Goal: Task Accomplishment & Management: Use online tool/utility

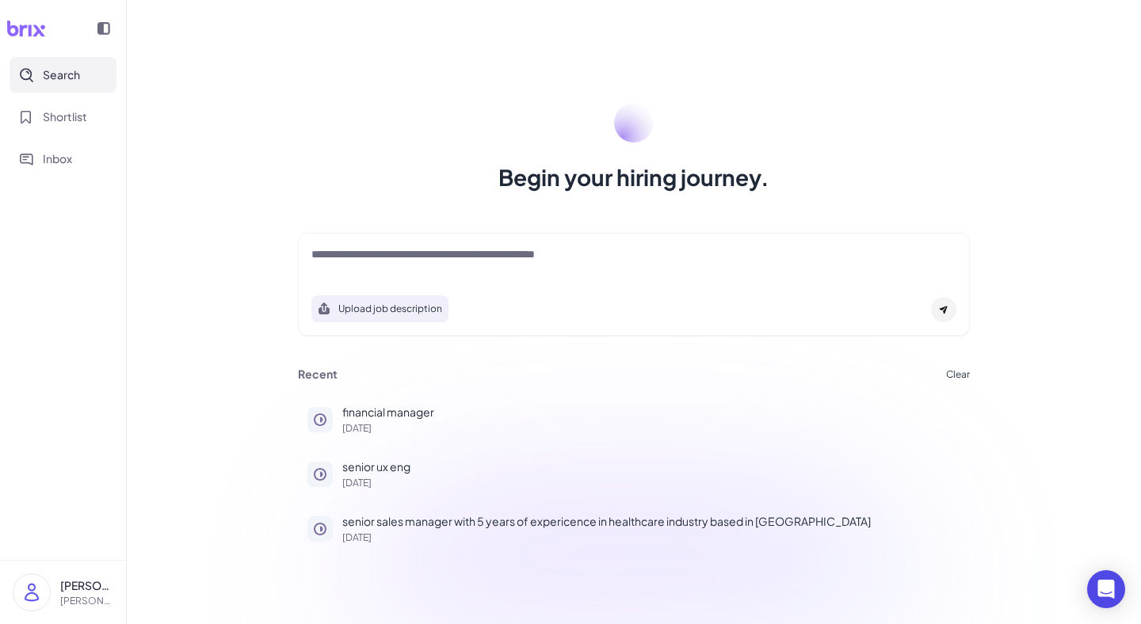
click at [361, 267] on div at bounding box center [633, 262] width 645 height 32
click at [330, 249] on textarea at bounding box center [633, 255] width 645 height 19
click at [359, 265] on textarea at bounding box center [633, 255] width 645 height 19
paste textarea "*********"
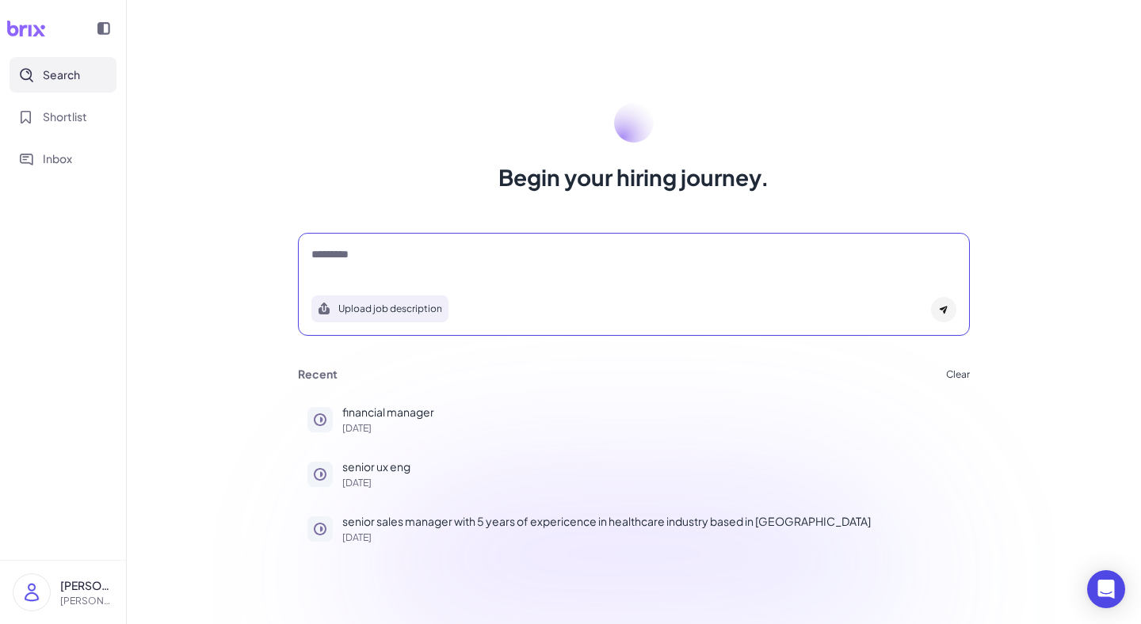
click at [372, 252] on textarea "*********" at bounding box center [633, 255] width 645 height 19
type textarea "*"
click at [317, 248] on textarea at bounding box center [633, 255] width 645 height 19
paste textarea "**********"
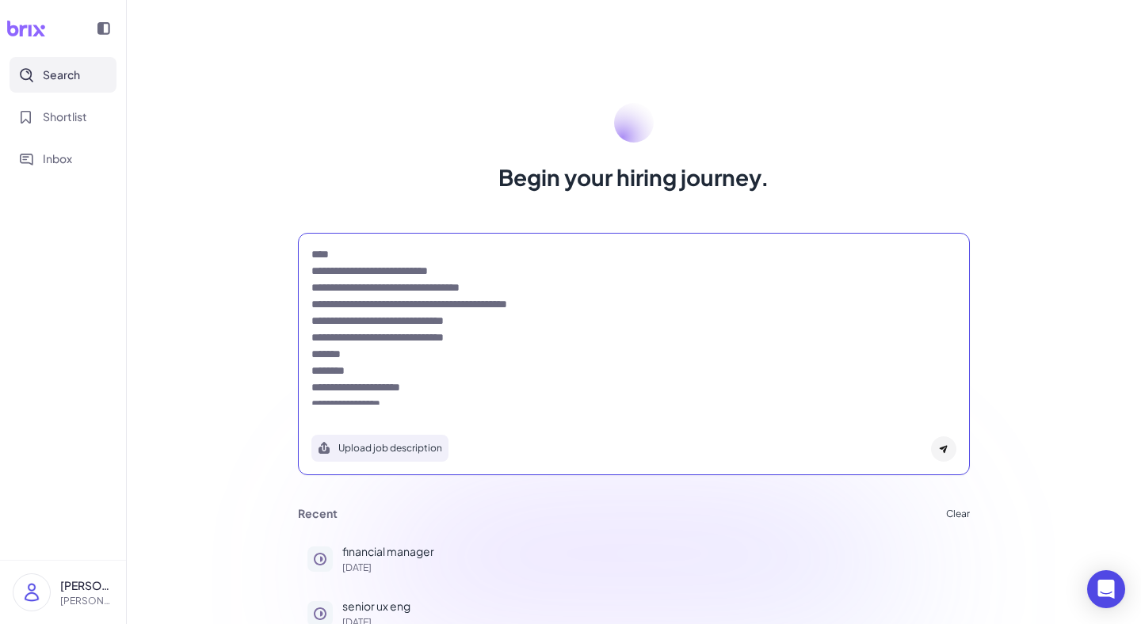
scroll to position [256, 0]
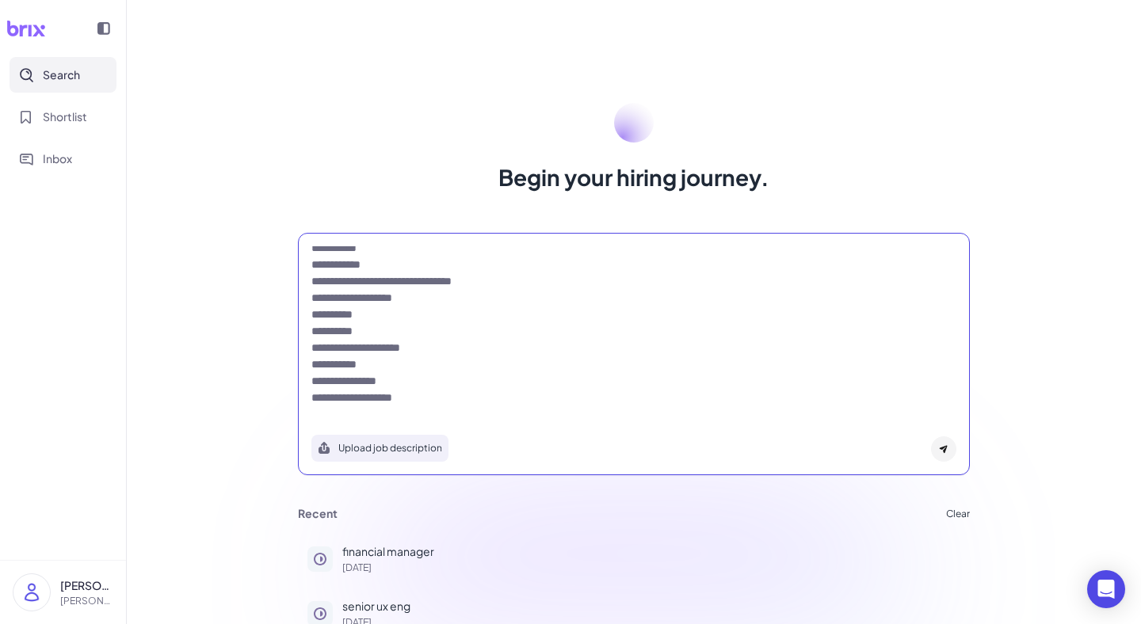
type textarea "**********"
click at [378, 447] on button "Upload job description" at bounding box center [379, 448] width 137 height 27
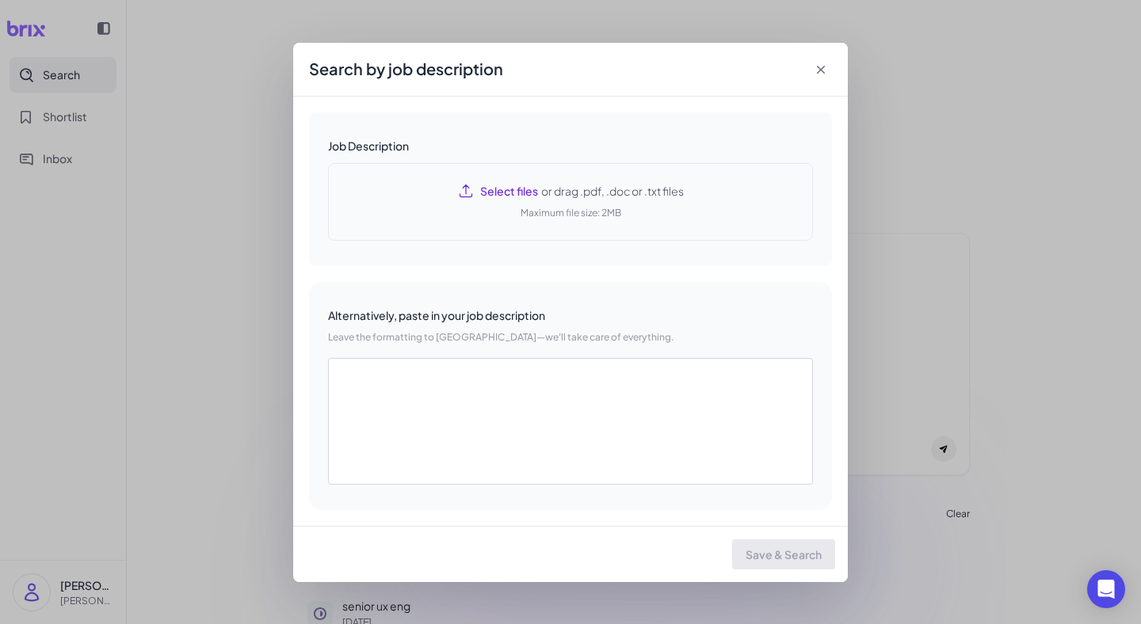
click at [465, 186] on icon at bounding box center [465, 191] width 12 height 12
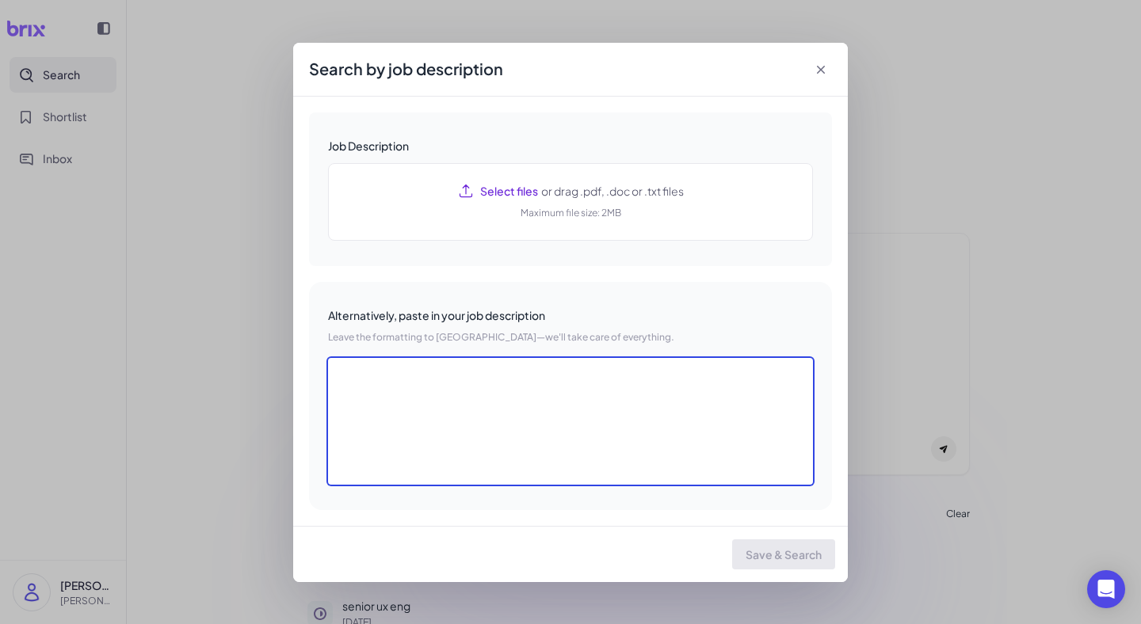
click at [397, 412] on textarea at bounding box center [570, 421] width 485 height 127
paste textarea "**********"
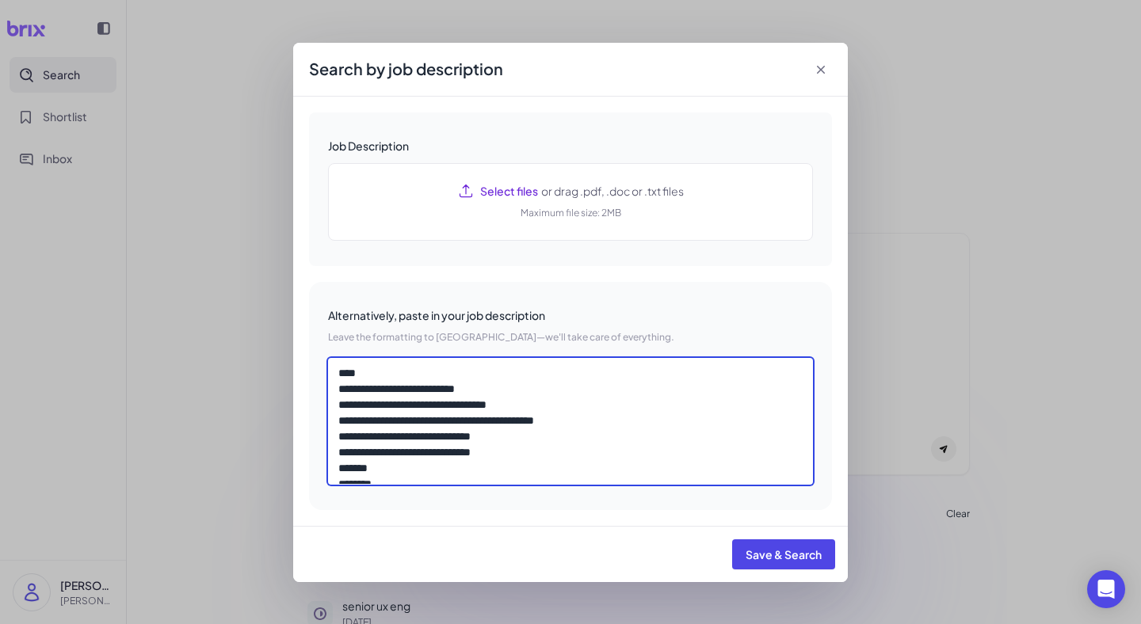
scroll to position [291, 0]
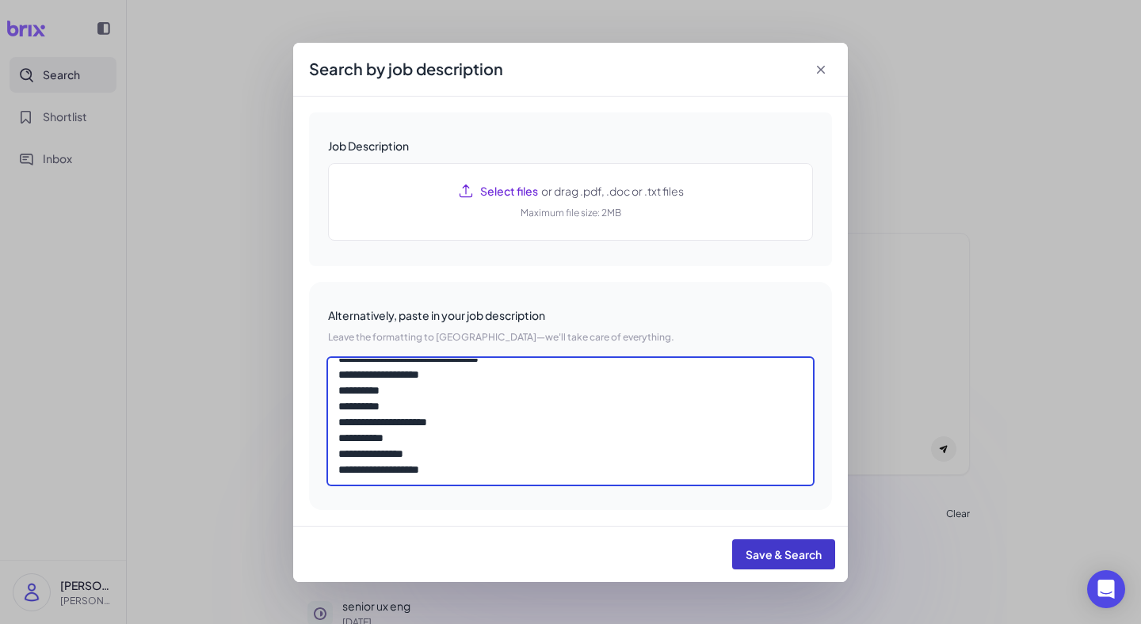
type textarea "**********"
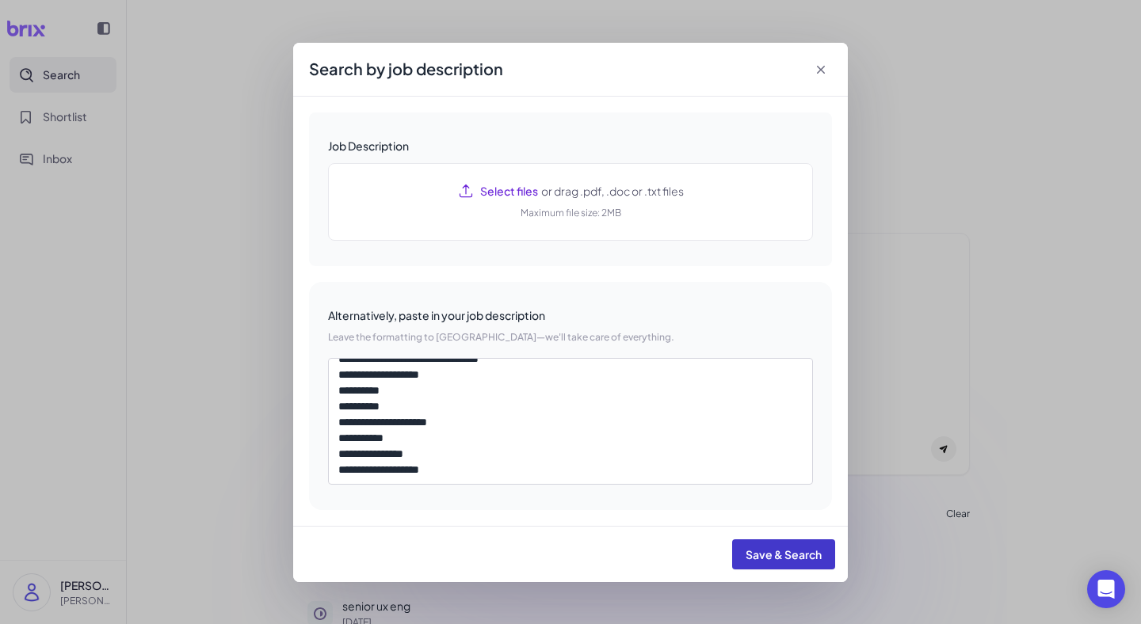
click at [798, 555] on span "Save & Search" at bounding box center [783, 554] width 76 height 14
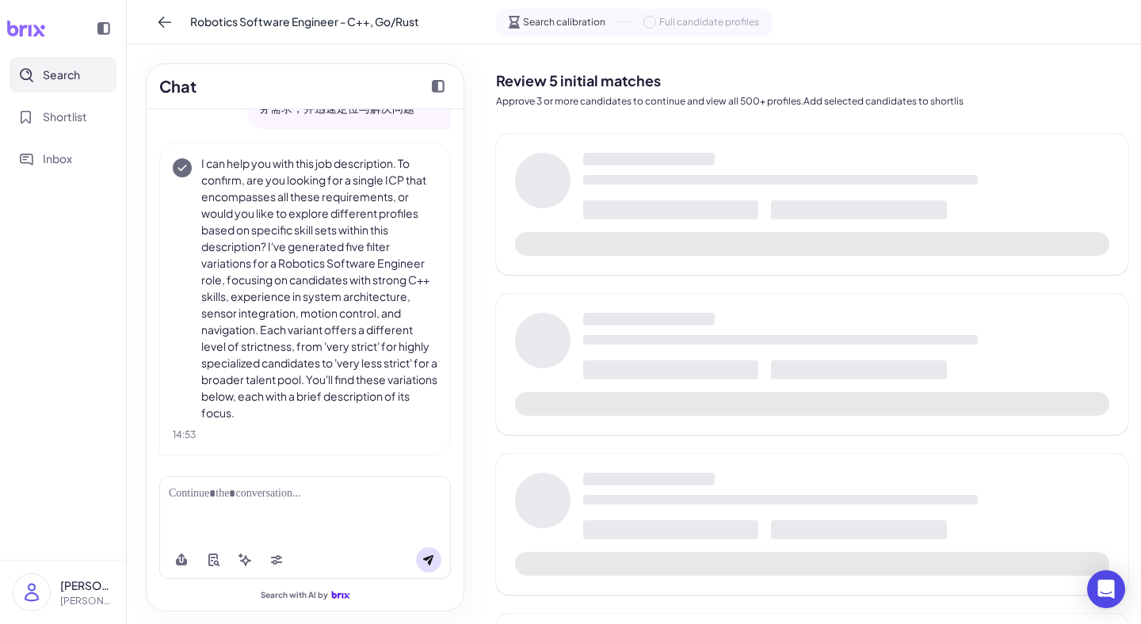
scroll to position [588, 0]
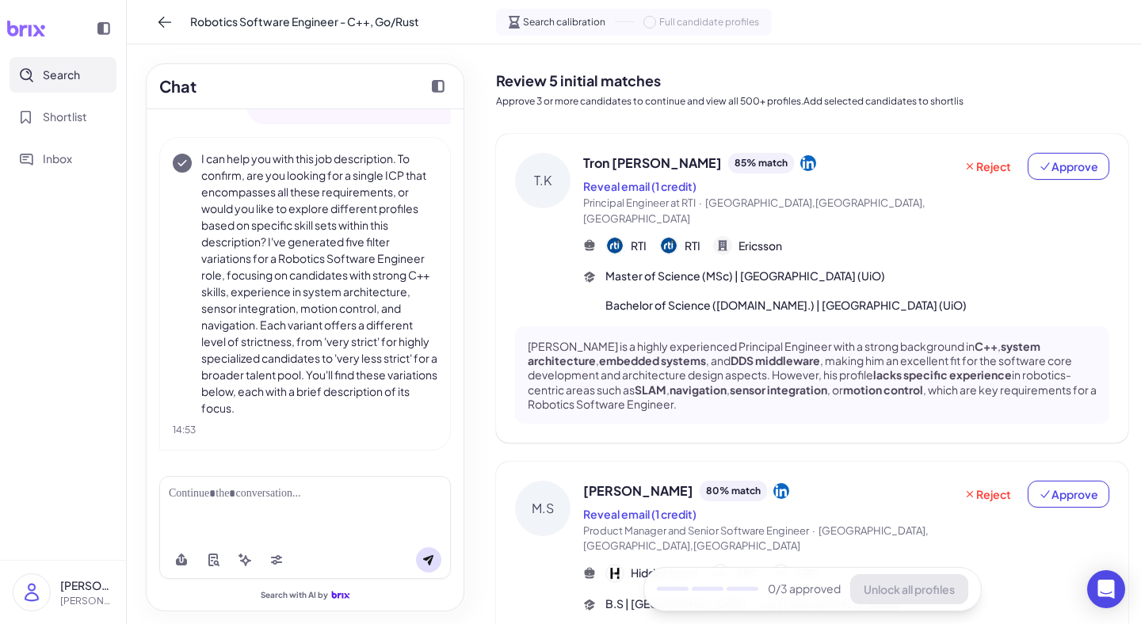
click at [270, 496] on div at bounding box center [305, 494] width 272 height 17
click at [274, 499] on div at bounding box center [305, 494] width 272 height 17
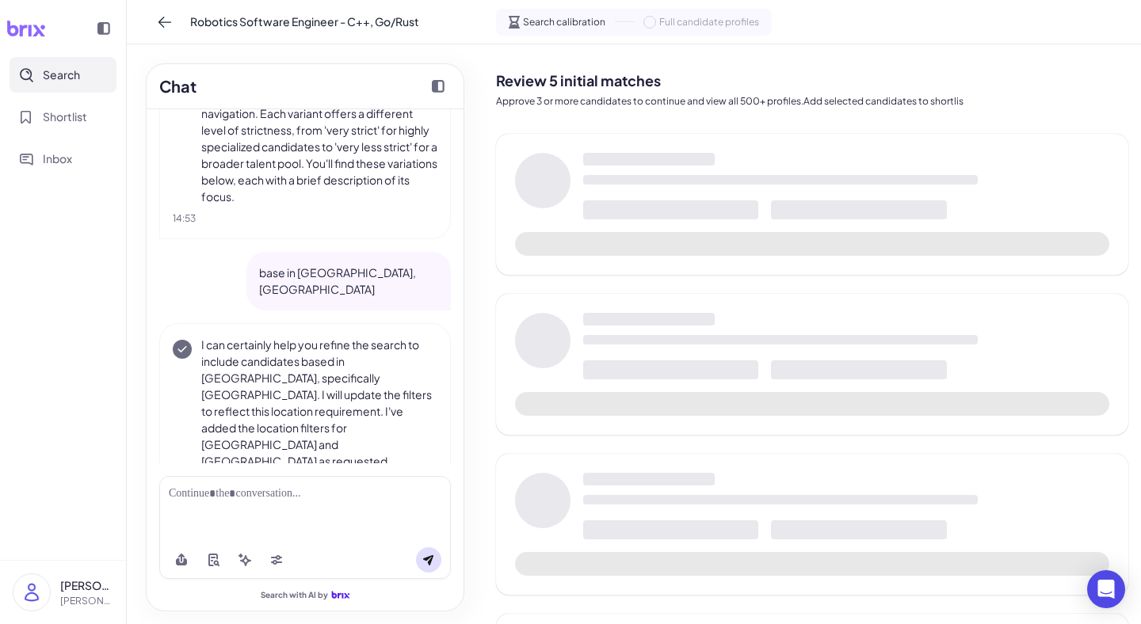
scroll to position [803, 0]
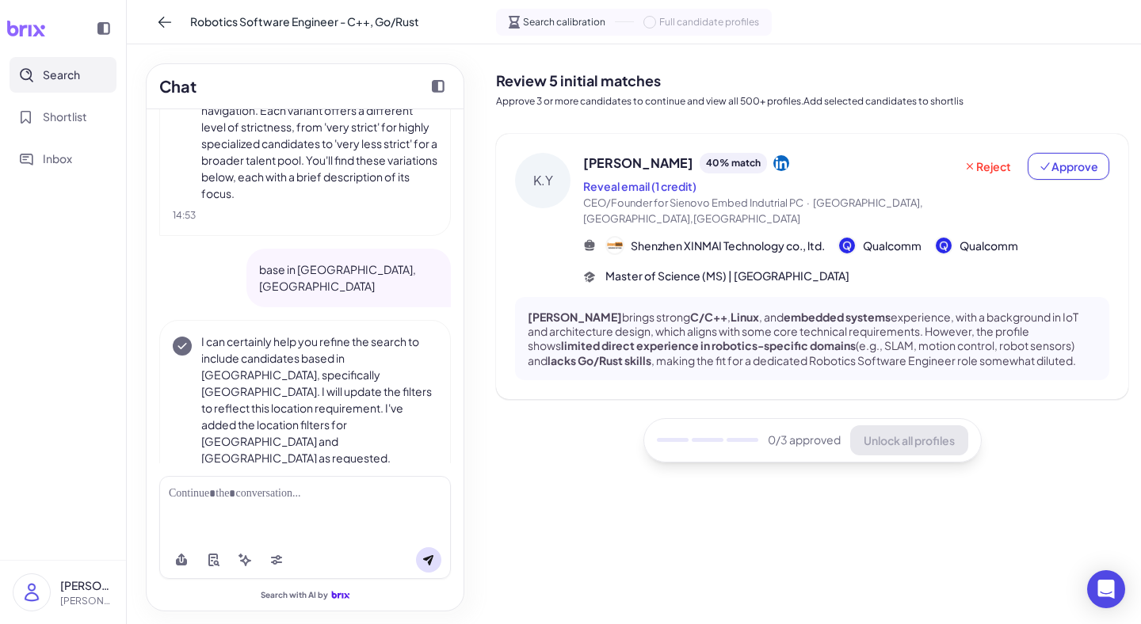
click at [547, 171] on div "K.Y" at bounding box center [542, 180] width 55 height 55
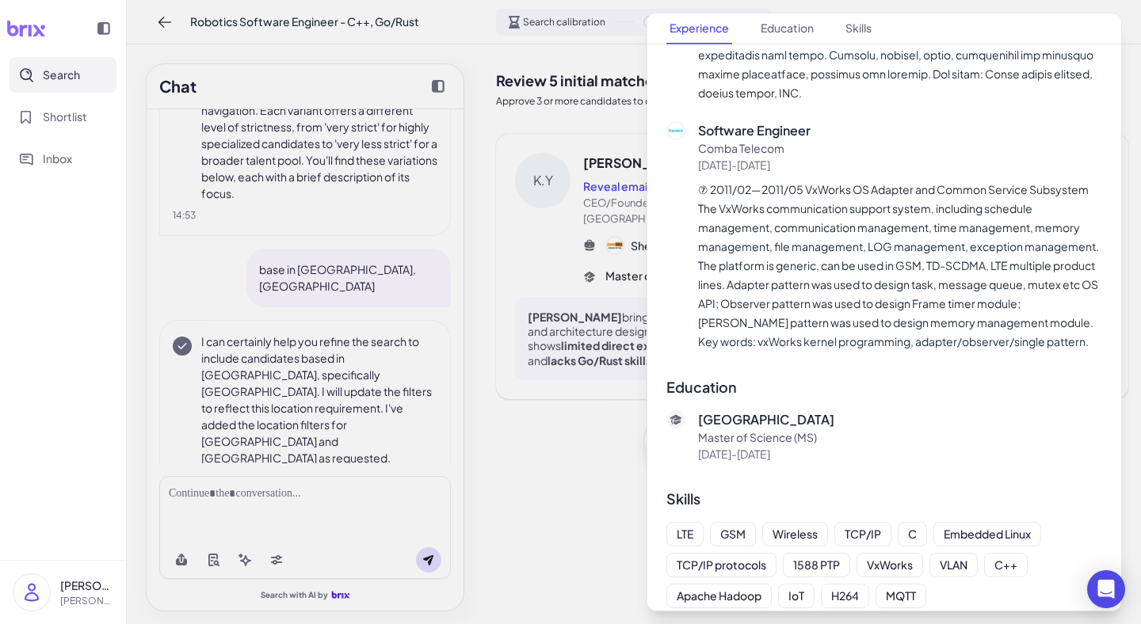
scroll to position [3475, 0]
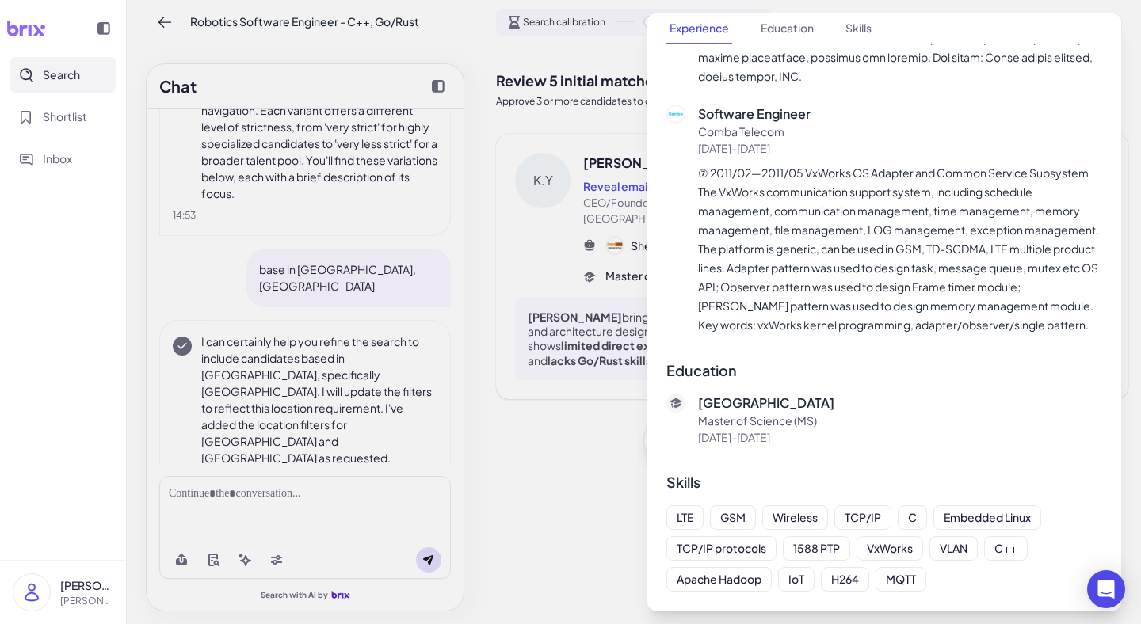
click at [516, 248] on div at bounding box center [570, 312] width 1141 height 624
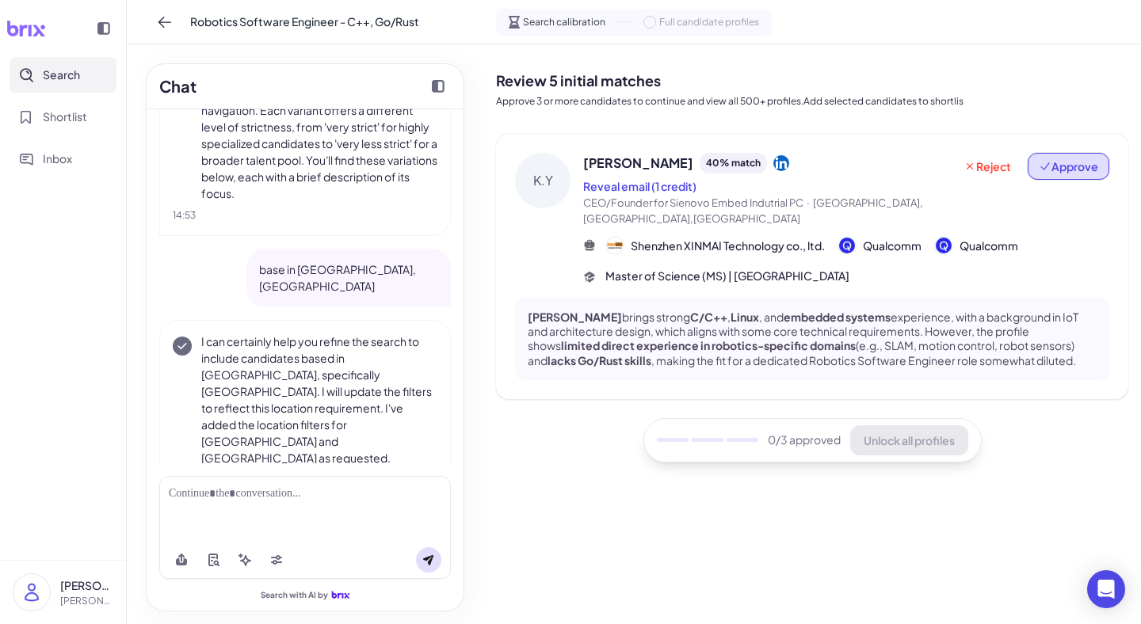
click at [1056, 170] on span "Approve" at bounding box center [1067, 166] width 59 height 16
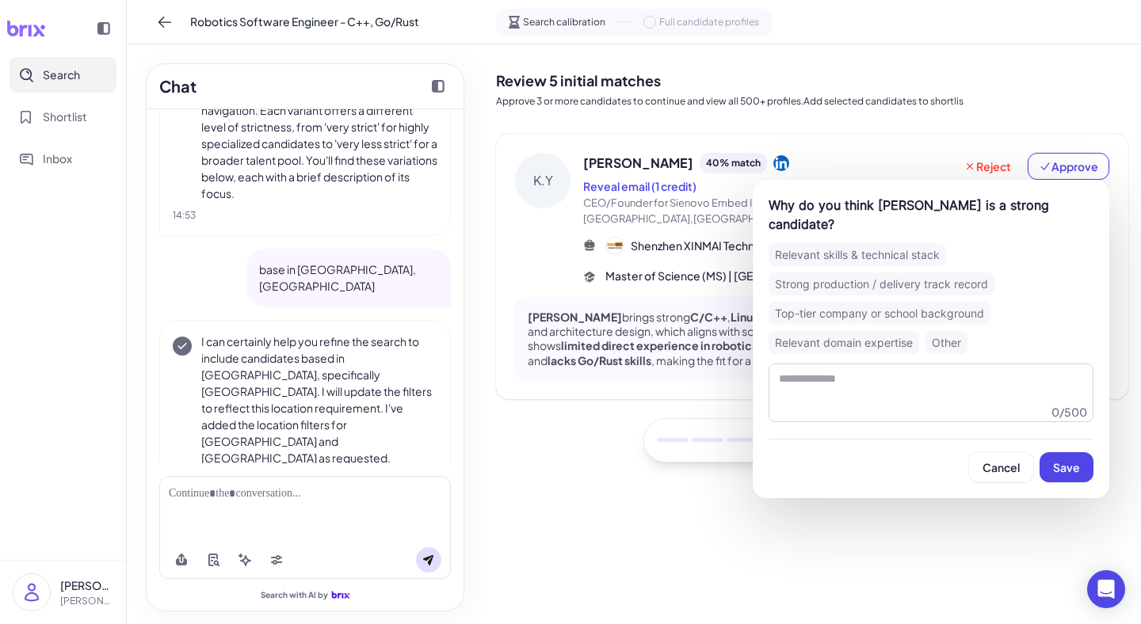
click at [824, 331] on div "Relevant domain expertise" at bounding box center [843, 342] width 150 height 23
click at [899, 243] on div "Relevant skills & technical stack" at bounding box center [856, 254] width 177 height 23
click at [870, 337] on div "Why do you think [PERSON_NAME] is a strong candidate? Relevant skills & technic…" at bounding box center [930, 339] width 356 height 318
click at [870, 331] on div "Relevant domain expertise" at bounding box center [843, 342] width 150 height 23
click at [876, 243] on div "Relevant skills & technical stack" at bounding box center [856, 254] width 177 height 23
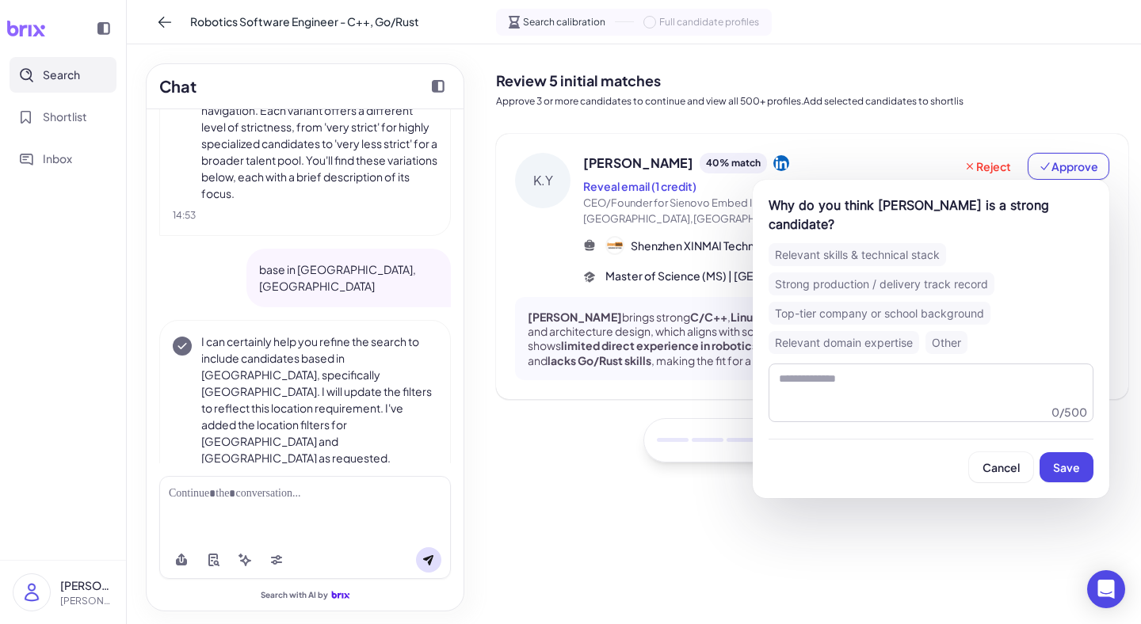
click at [876, 243] on div "Relevant skills & technical stack" at bounding box center [856, 254] width 177 height 23
click at [1067, 462] on button "Save" at bounding box center [1066, 467] width 54 height 30
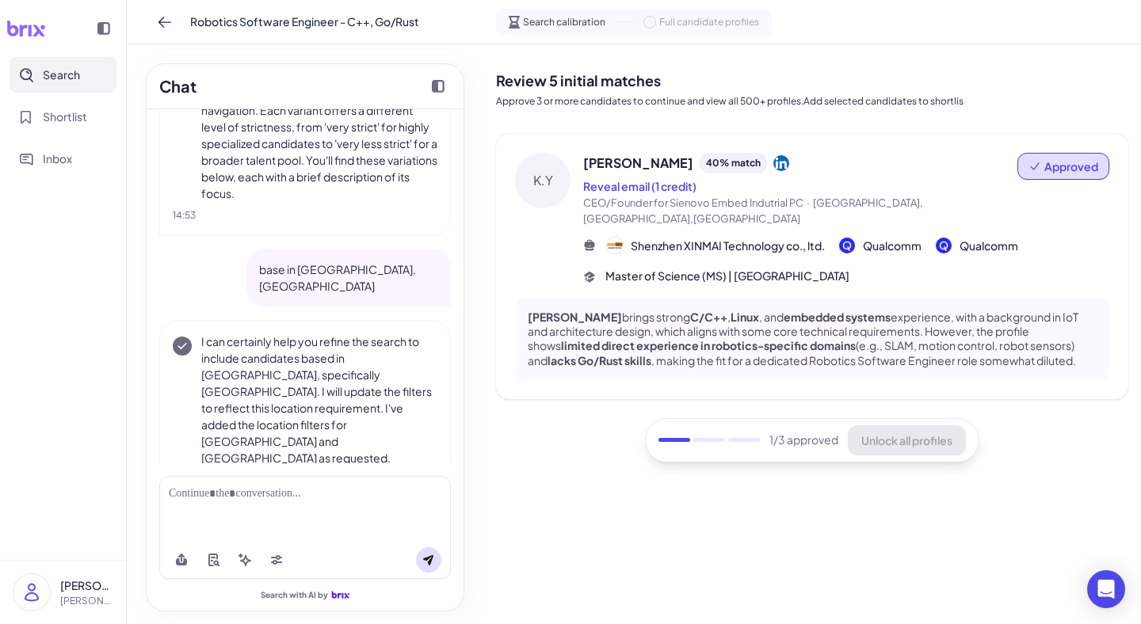
click at [896, 425] on div "1 /3 approved Unlock all profiles" at bounding box center [812, 440] width 334 height 44
click at [925, 418] on div "1 /3 approved Unlock all profiles" at bounding box center [812, 440] width 334 height 44
click at [913, 429] on div "1 /3 approved Unlock all profiles" at bounding box center [812, 440] width 334 height 44
click at [250, 507] on div at bounding box center [304, 508] width 291 height 65
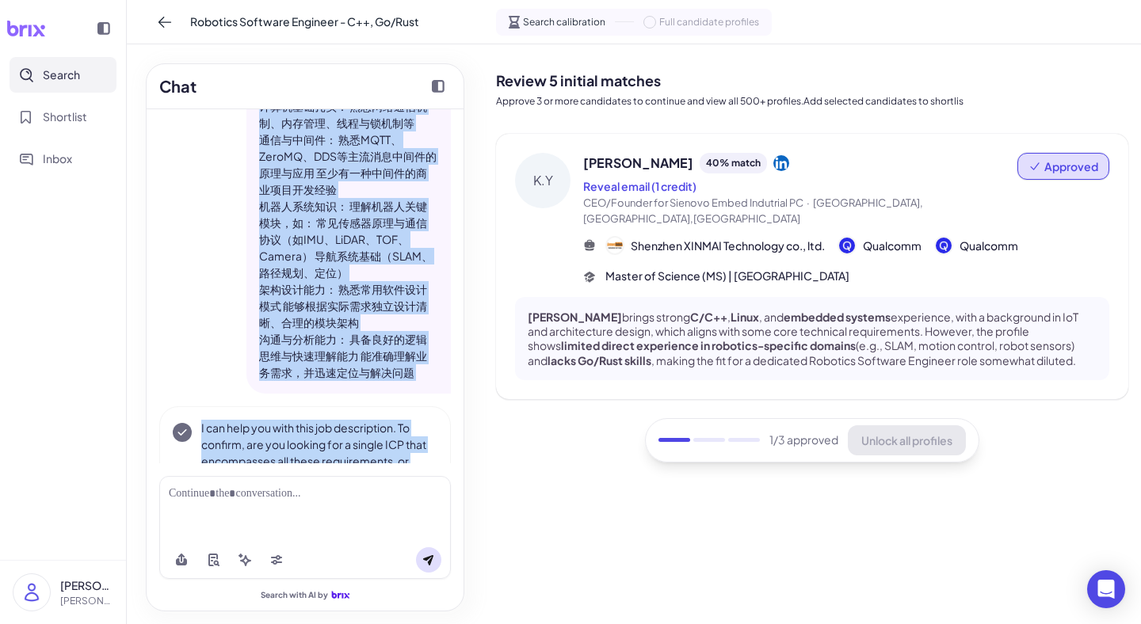
scroll to position [444, 0]
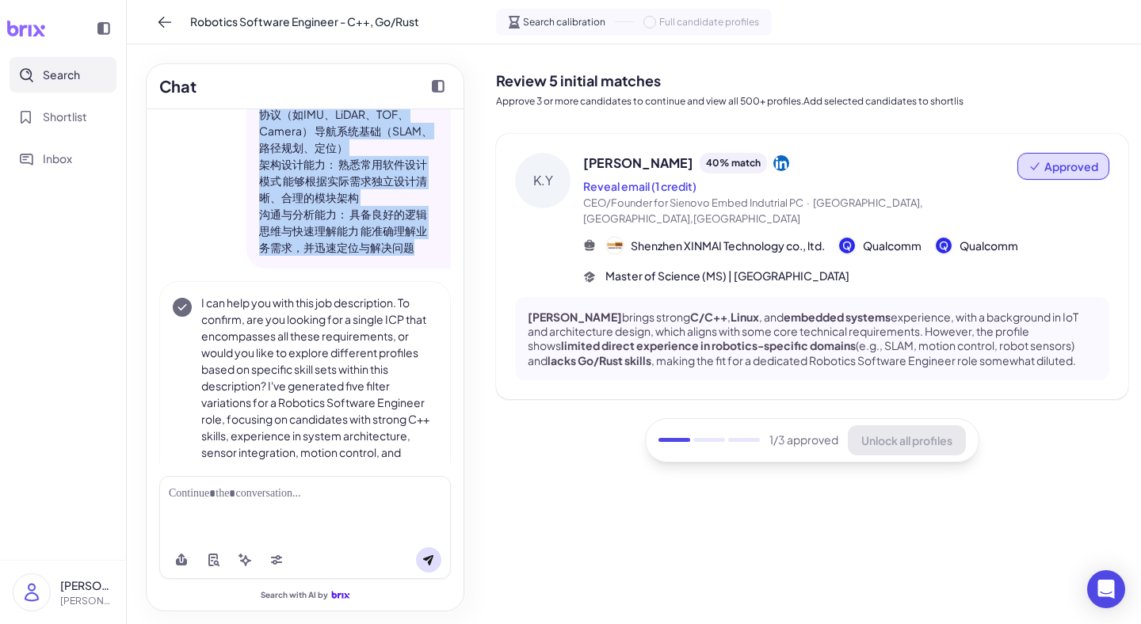
drag, startPoint x: 263, startPoint y: 236, endPoint x: 419, endPoint y: 251, distance: 156.8
copy ol "编程能力： 熟练掌握现代C++（C++11/14/17） 有Go 或 Rust开发经验者优先 计算机基础扎实： 熟悉网络通信机制、内存管理、线程与锁机制等 通…"
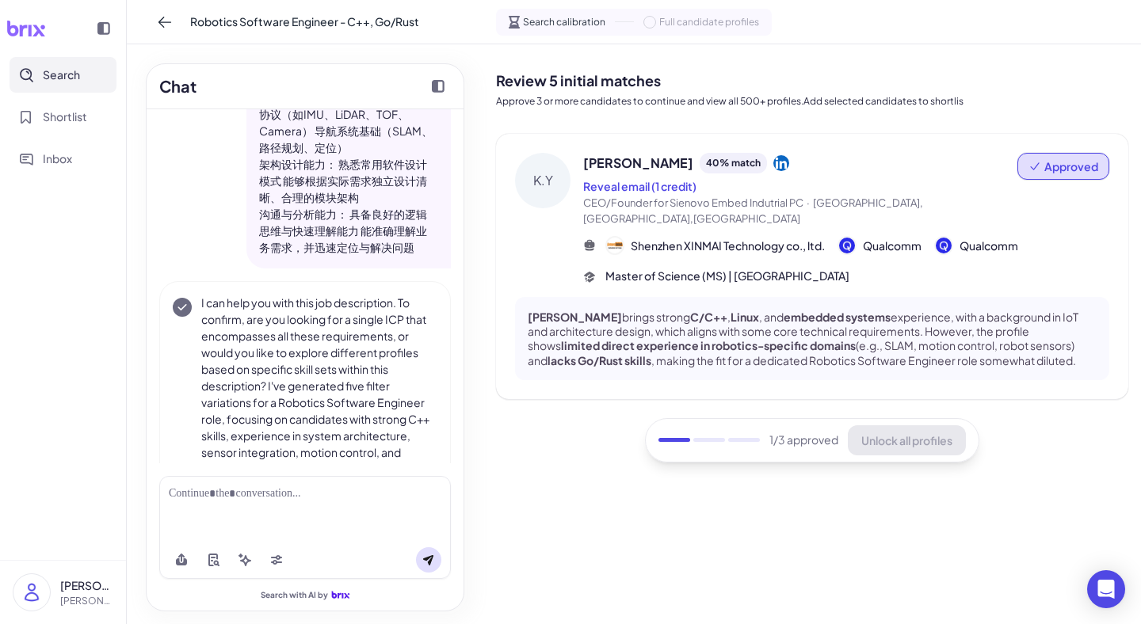
click at [215, 502] on div at bounding box center [304, 508] width 291 height 65
click at [208, 496] on div at bounding box center [305, 494] width 272 height 17
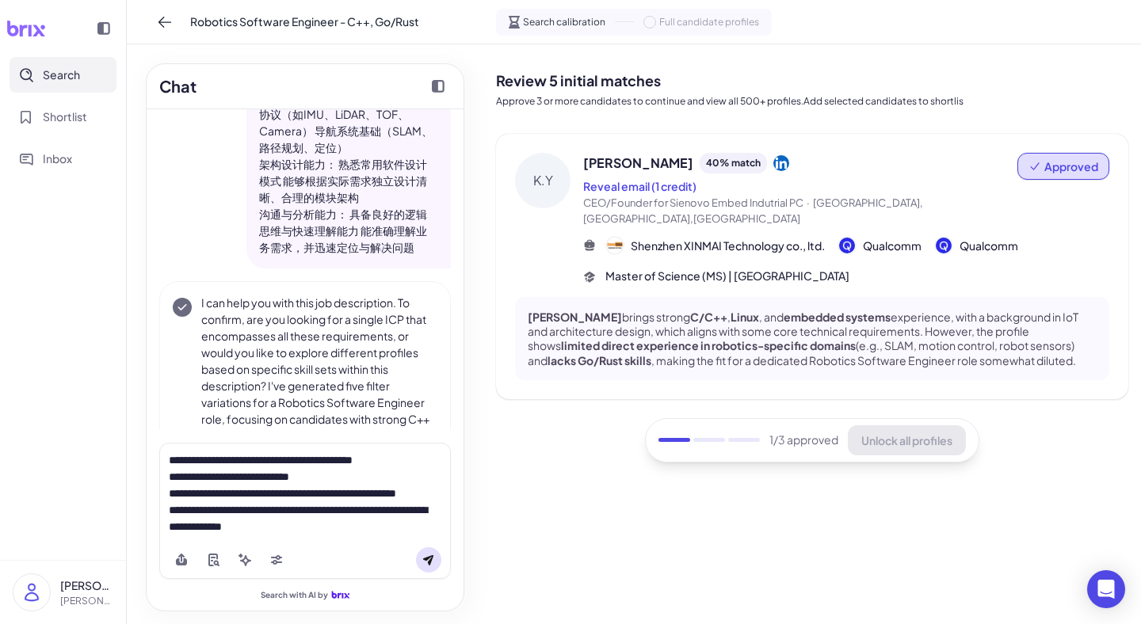
click at [431, 560] on icon at bounding box center [428, 560] width 10 height 10
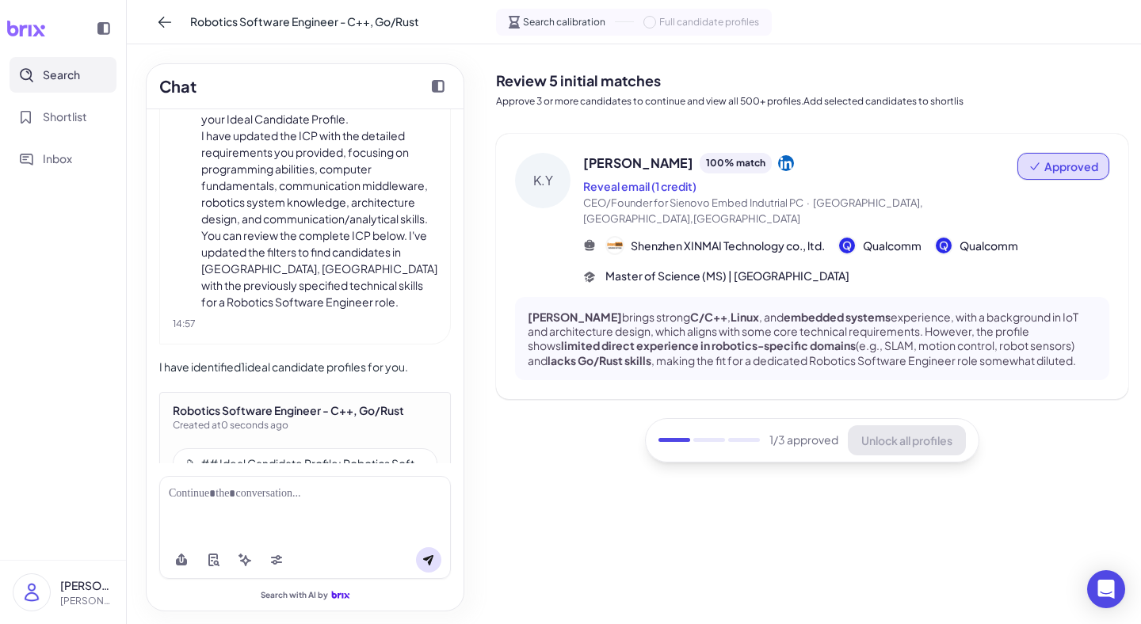
scroll to position [1743, 0]
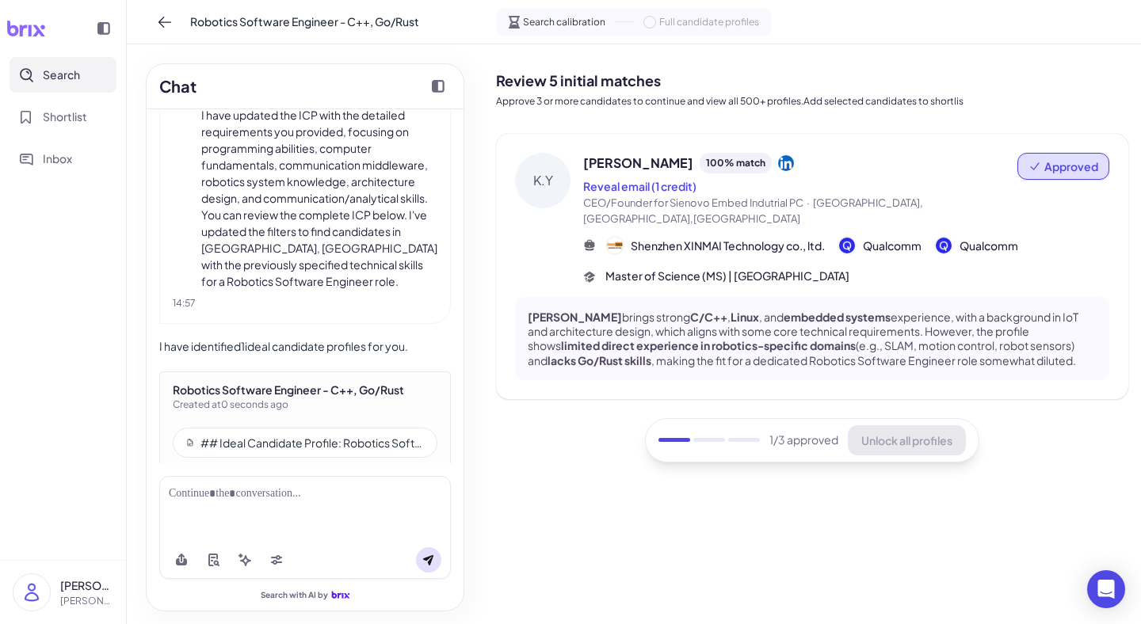
click at [329, 428] on div "## Ideal Candidate Profile: Robotics Software Engineer - C++, Go/Rust" at bounding box center [305, 443] width 265 height 30
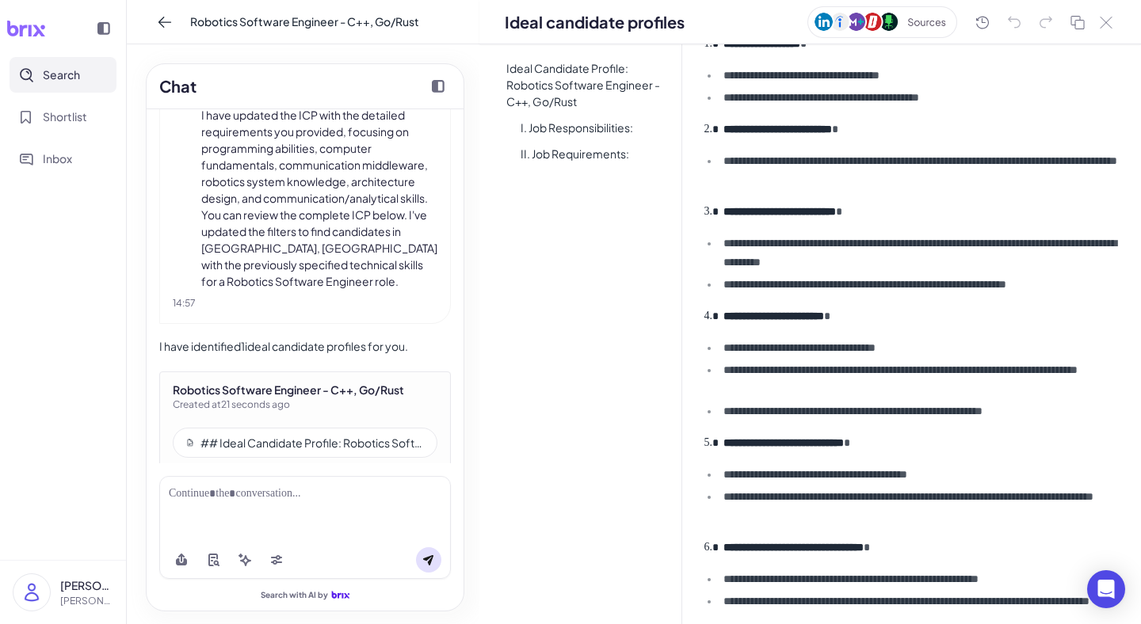
scroll to position [425, 0]
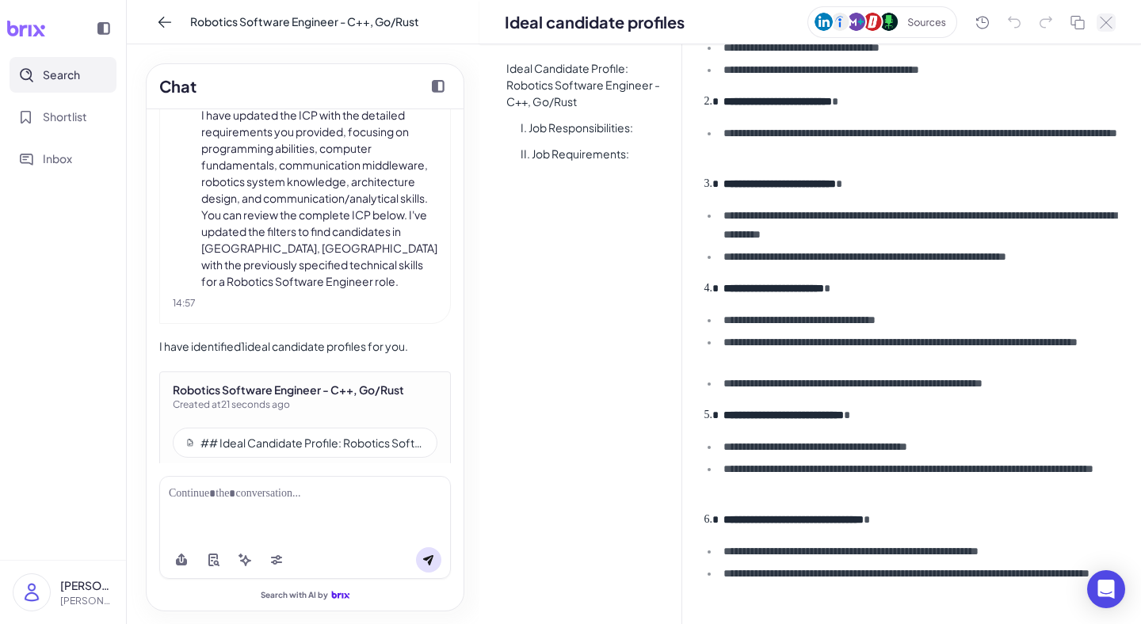
click at [1110, 17] on icon at bounding box center [1105, 23] width 13 height 12
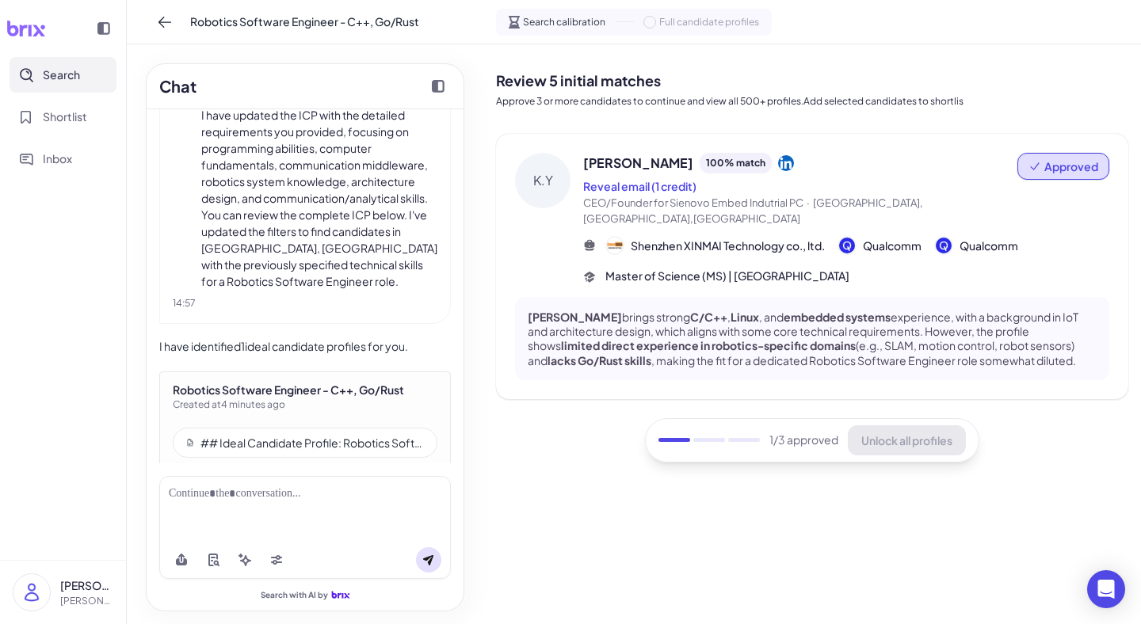
click at [884, 425] on div "1 /3 approved Unlock all profiles" at bounding box center [812, 440] width 334 height 44
click at [423, 474] on button "Edit" at bounding box center [427, 482] width 21 height 17
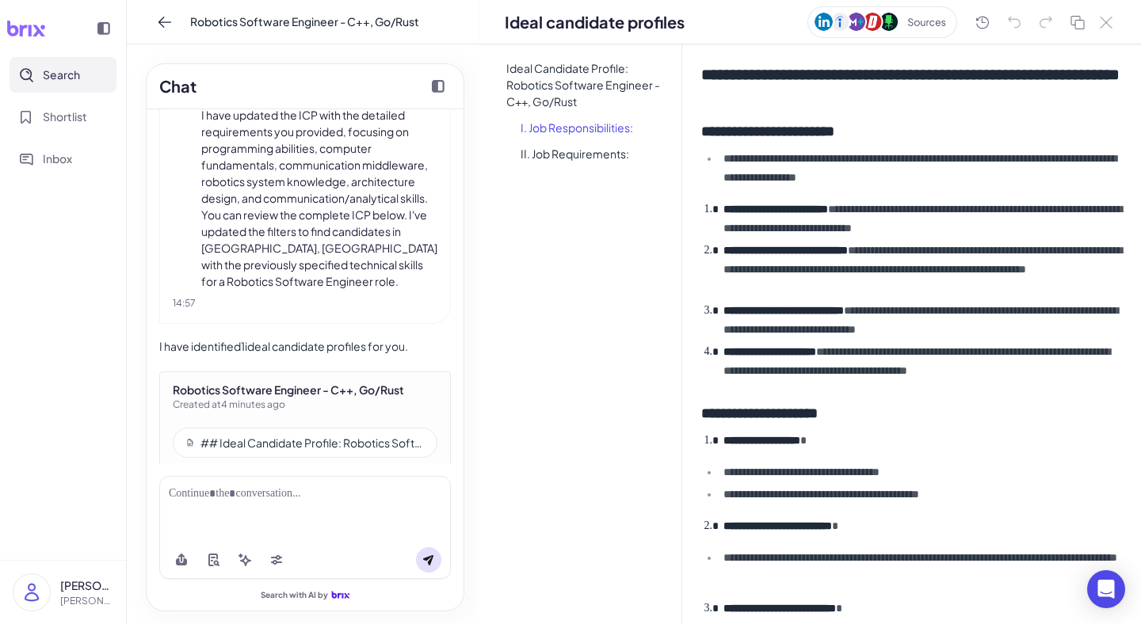
click at [601, 123] on li "I. Job Responsibilities:" at bounding box center [594, 127] width 173 height 23
click at [597, 147] on li "II. Job Requirements:" at bounding box center [594, 154] width 173 height 23
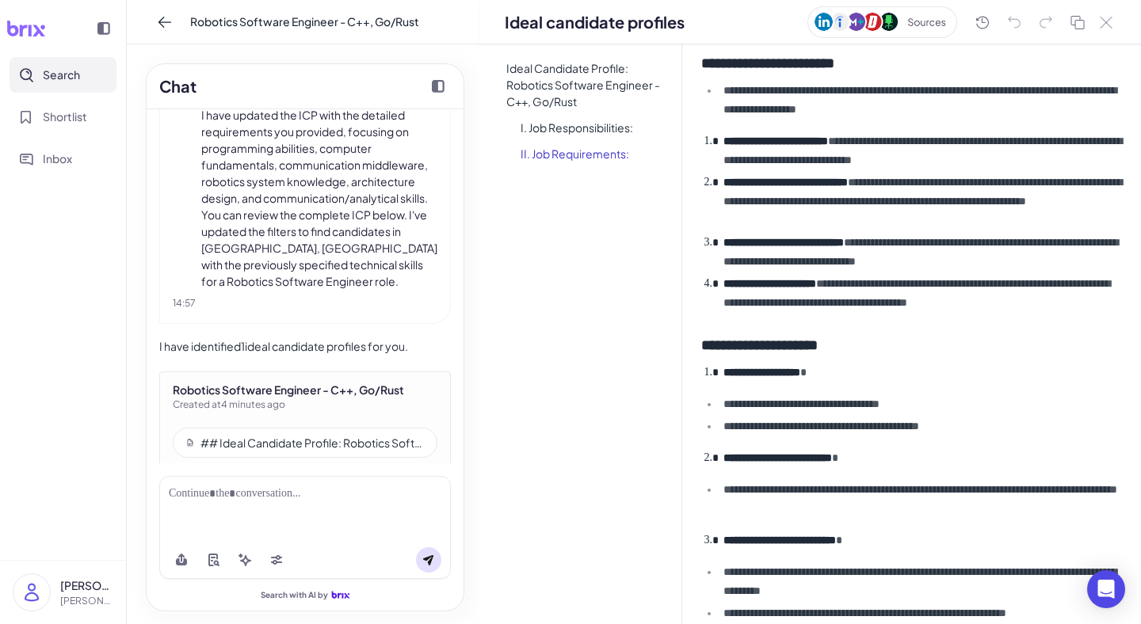
scroll to position [79, 0]
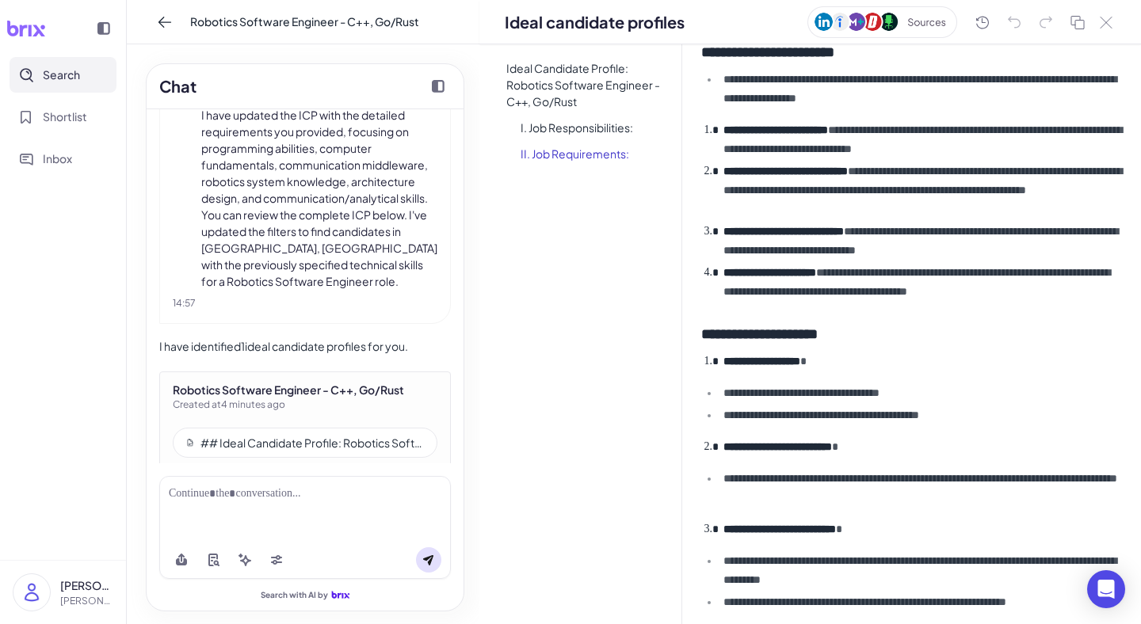
click at [432, 474] on button "Edit" at bounding box center [427, 482] width 21 height 17
click at [423, 474] on button "Edit" at bounding box center [427, 482] width 21 height 17
click at [270, 495] on div at bounding box center [305, 494] width 272 height 17
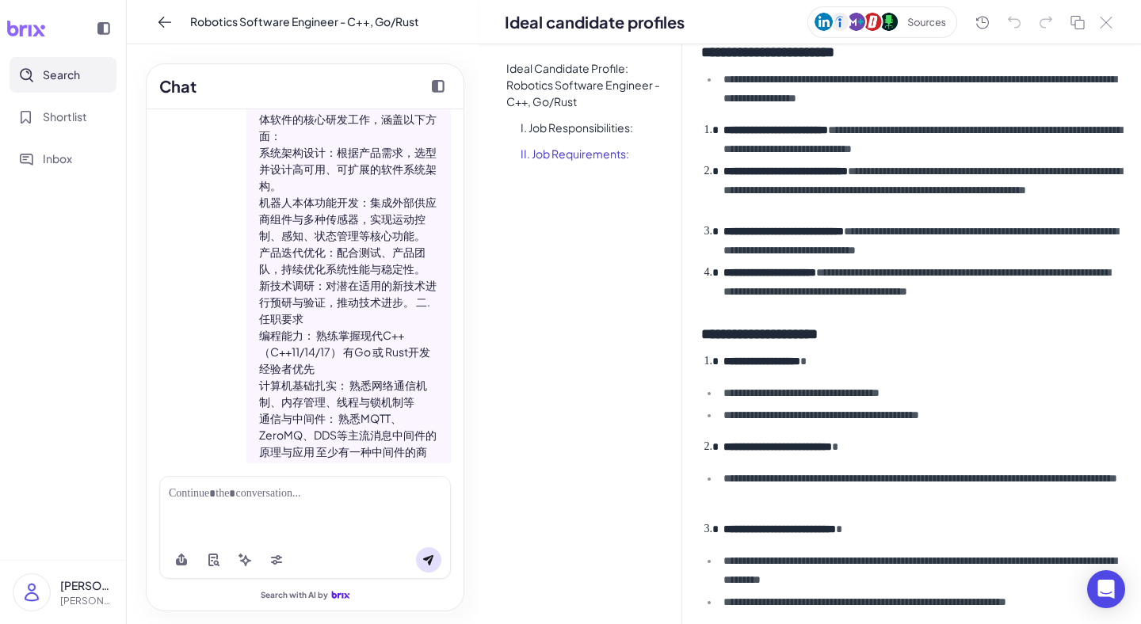
scroll to position [38, 0]
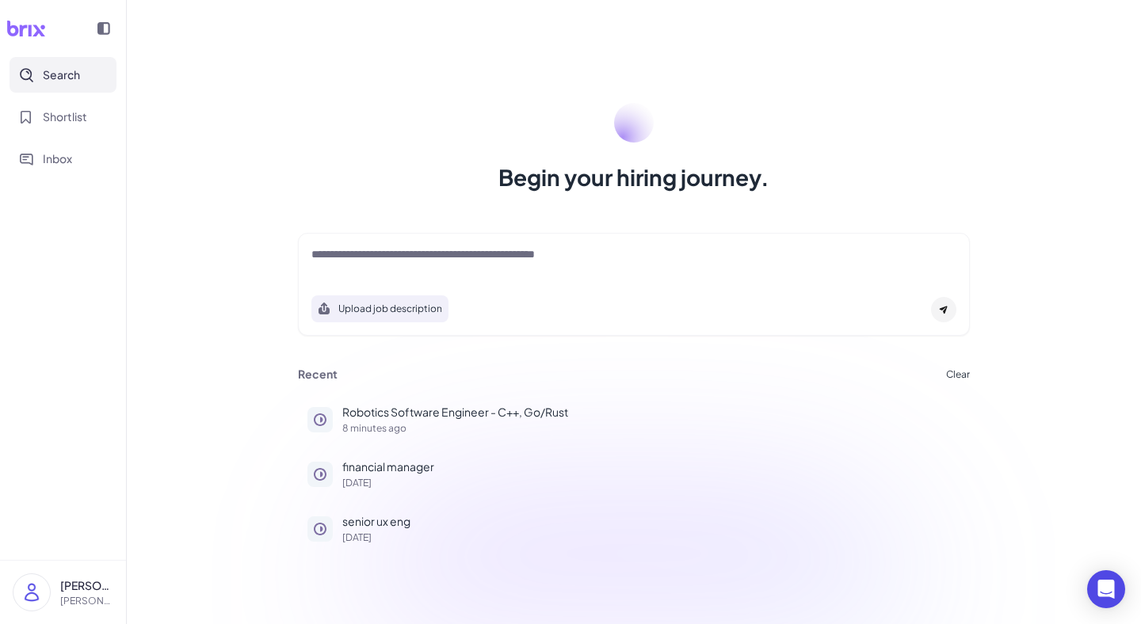
click at [404, 266] on div at bounding box center [633, 262] width 645 height 32
click at [359, 254] on textarea at bounding box center [633, 255] width 645 height 19
click at [330, 260] on textarea at bounding box center [633, 255] width 645 height 19
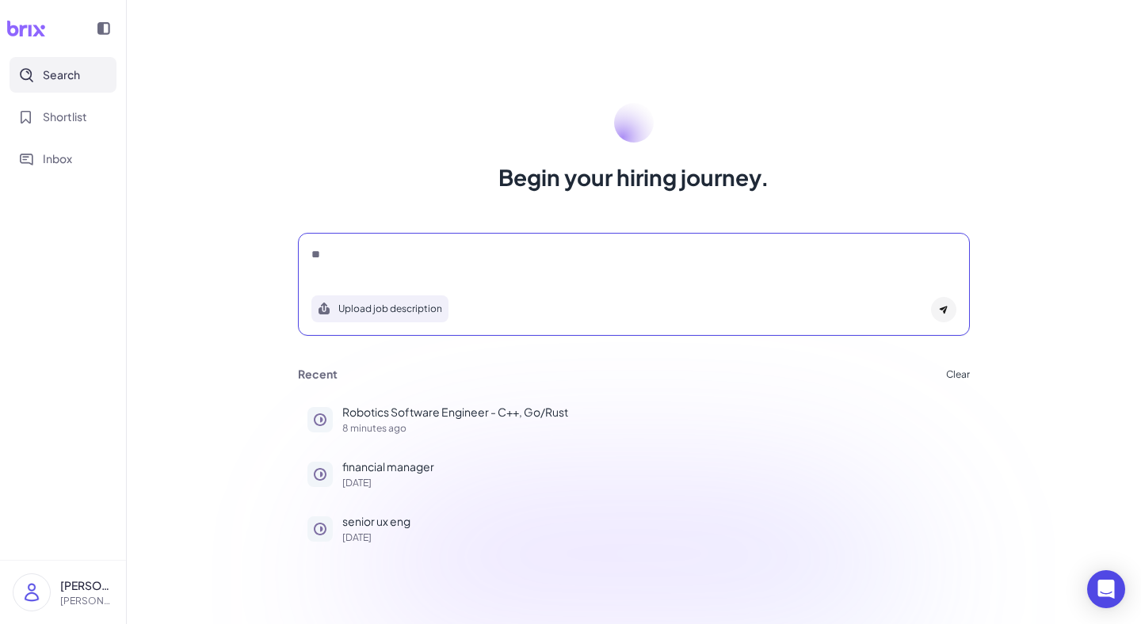
type textarea "*"
click at [345, 262] on textarea at bounding box center [633, 255] width 645 height 19
click at [498, 405] on p "Robotics Software Engineer - C++, Go/Rust" at bounding box center [651, 412] width 618 height 17
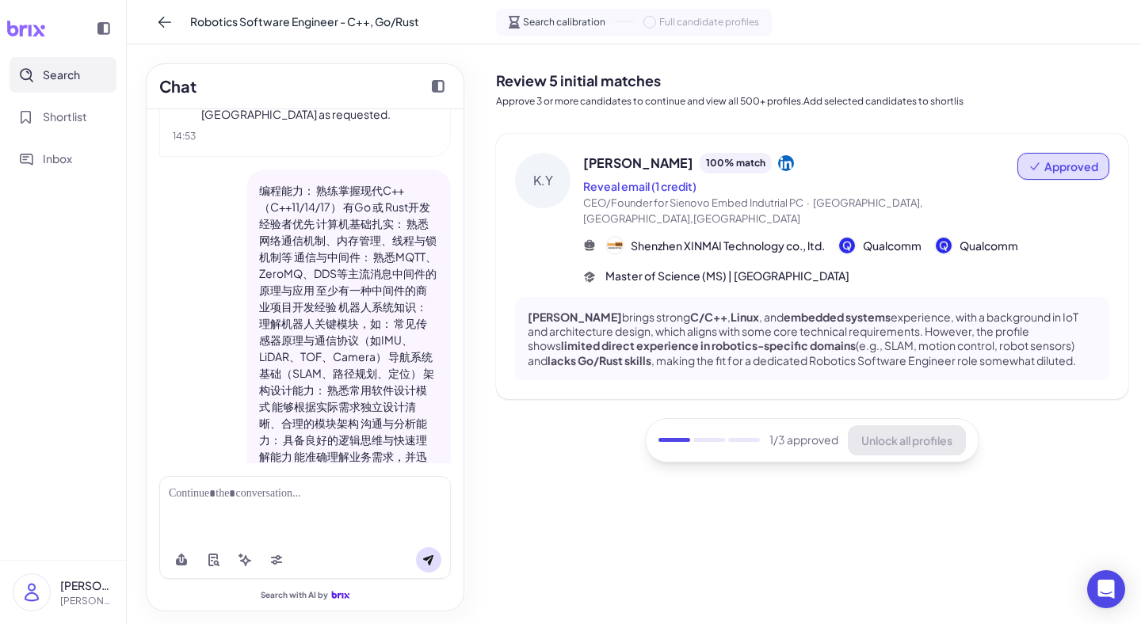
scroll to position [1159, 0]
